Goal: Information Seeking & Learning: Learn about a topic

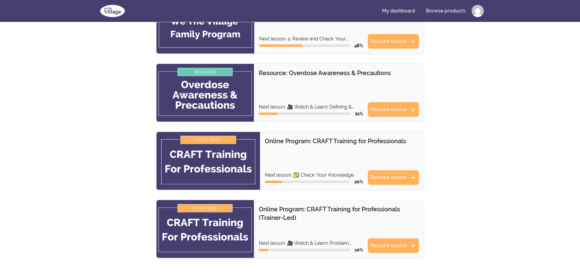
scroll to position [122, 0]
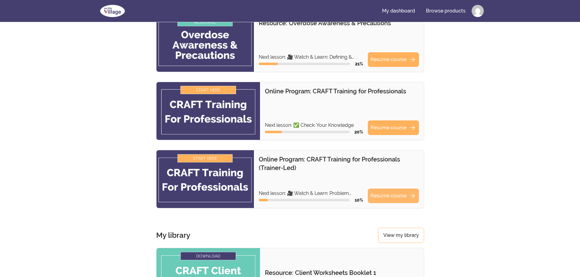
click at [397, 194] on link "Resume course arrow_forward" at bounding box center [392, 196] width 51 height 15
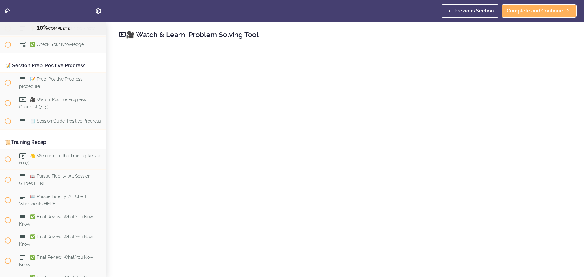
scroll to position [4006, 0]
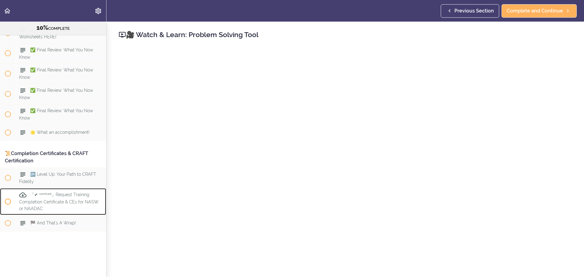
click at [78, 211] on span "「✔ ᵛᵉʳᶦᶠᶦᵉᵈ」Request Training Completion Certificate & CEs for NASW or NAADAC" at bounding box center [58, 202] width 79 height 19
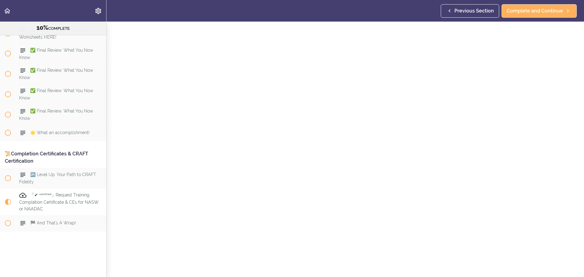
scroll to position [4060, 0]
click at [7, 9] on use "Back to course curriculum" at bounding box center [7, 10] width 6 height 5
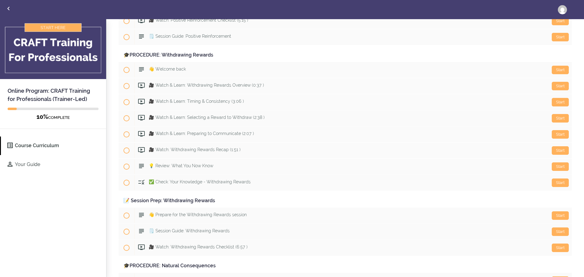
scroll to position [3276, 0]
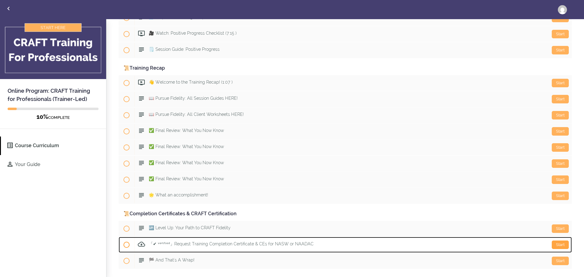
click at [552, 242] on div "Start" at bounding box center [560, 245] width 17 height 9
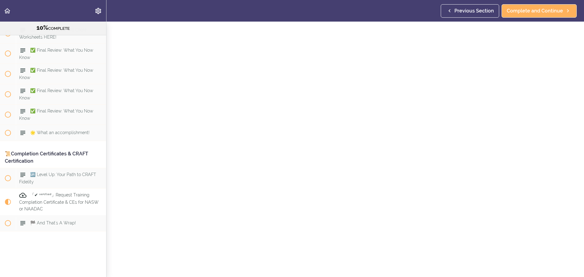
scroll to position [138, 0]
